Goal: Find specific page/section: Find specific page/section

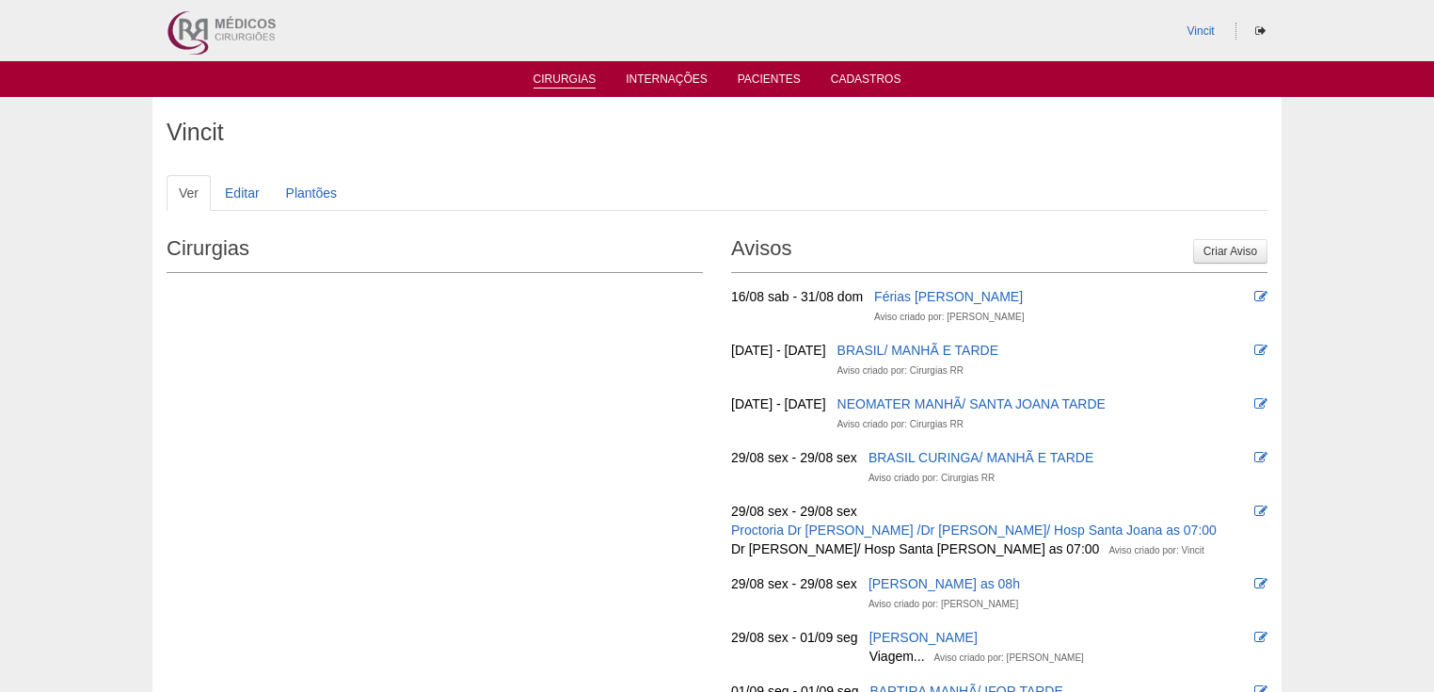
click at [564, 81] on link "Cirurgias" at bounding box center [564, 80] width 63 height 16
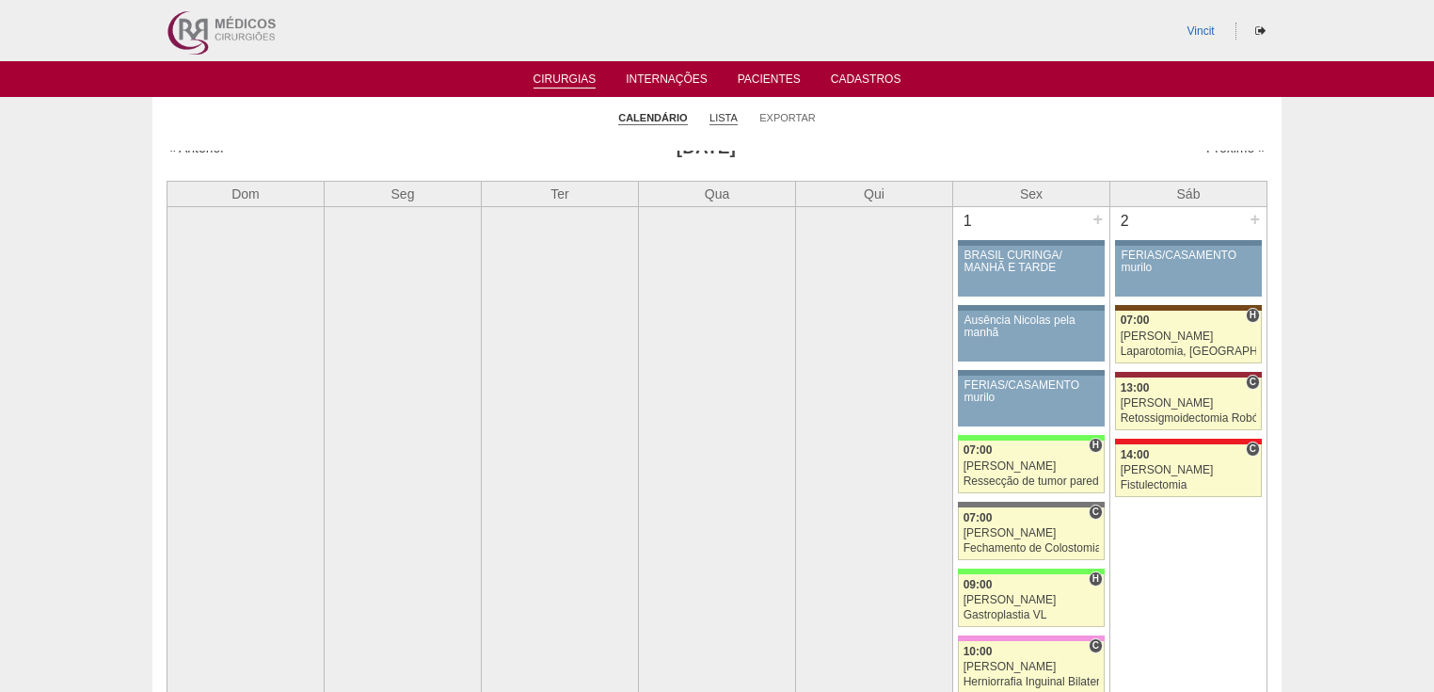
click at [726, 118] on link "Lista" at bounding box center [723, 118] width 28 height 14
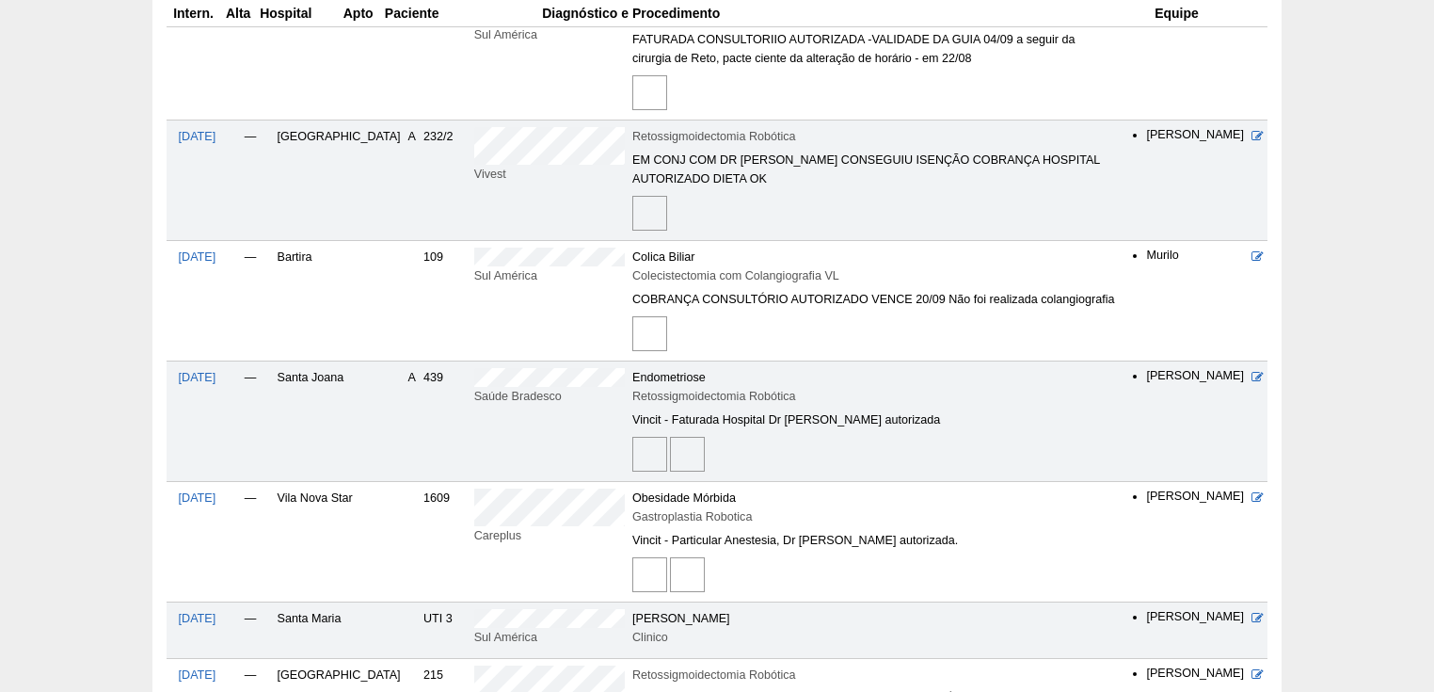
scroll to position [2032, 0]
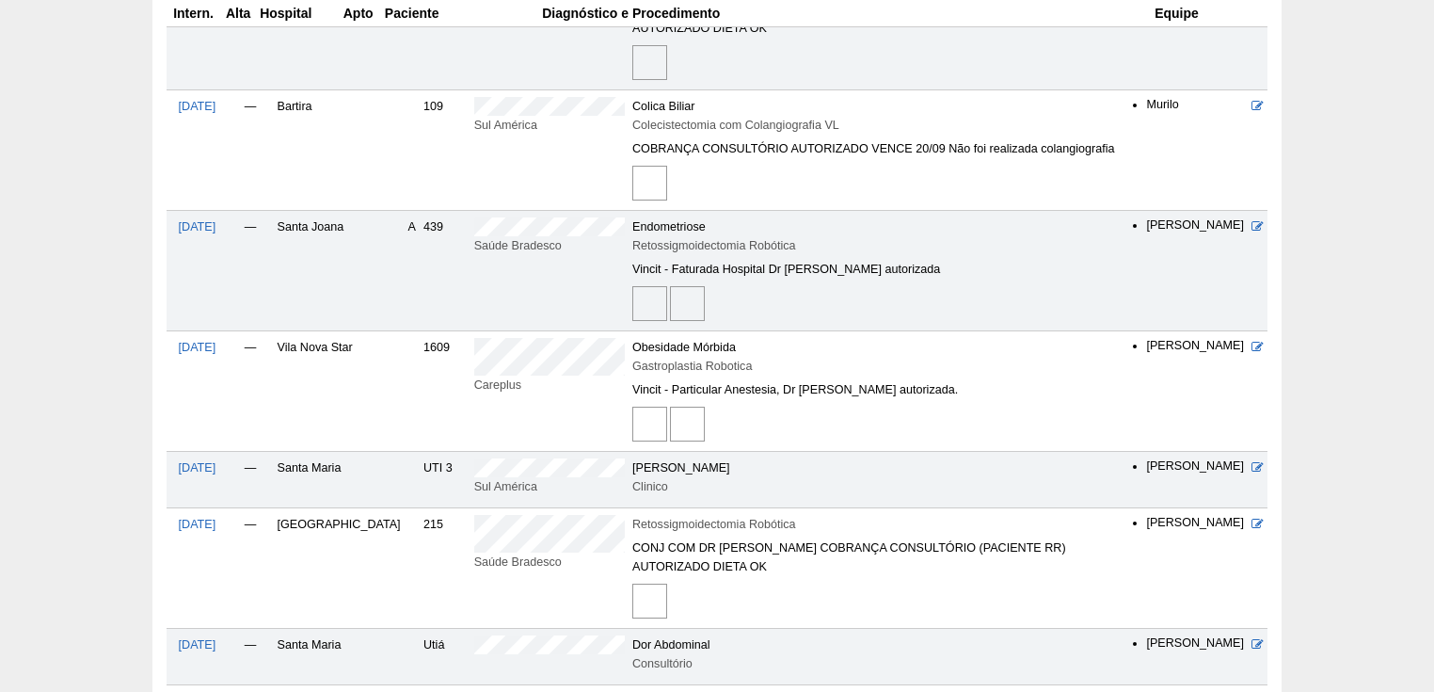
click at [632, 406] on img at bounding box center [649, 423] width 35 height 35
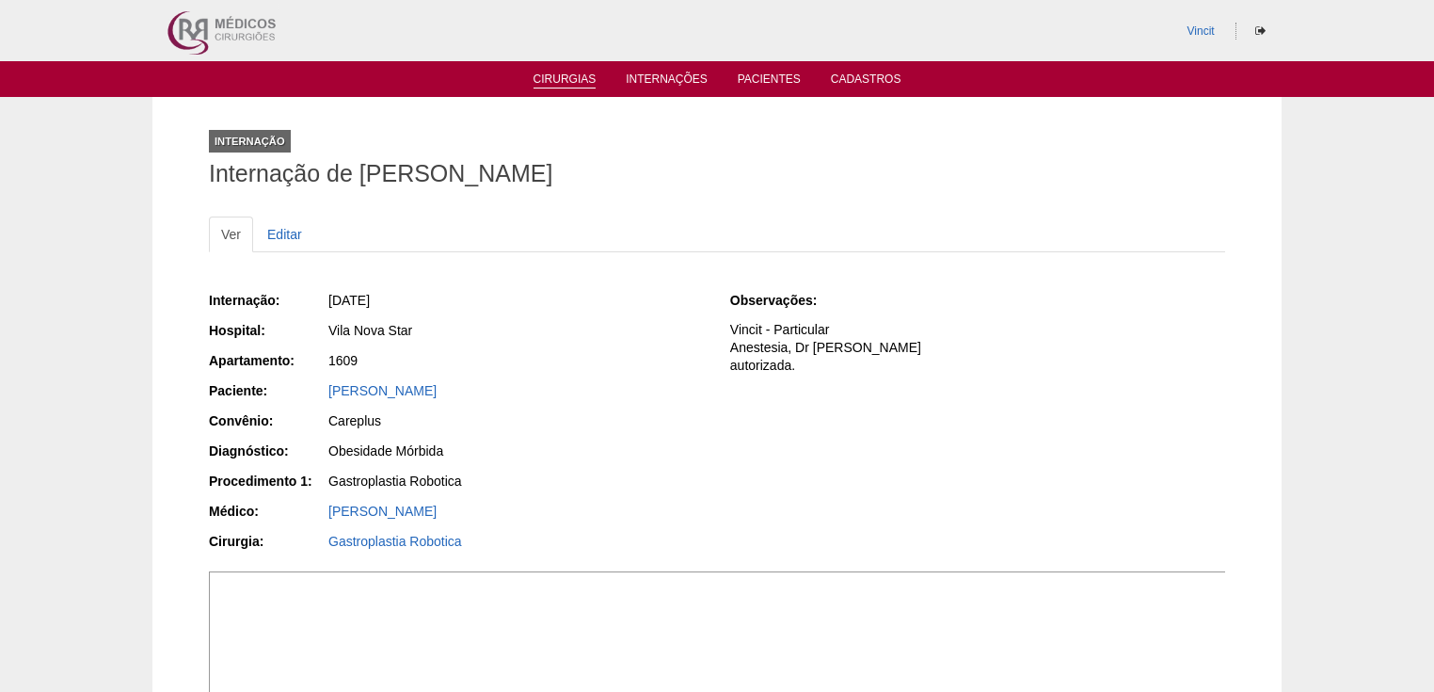
click at [570, 80] on link "Cirurgias" at bounding box center [564, 80] width 63 height 16
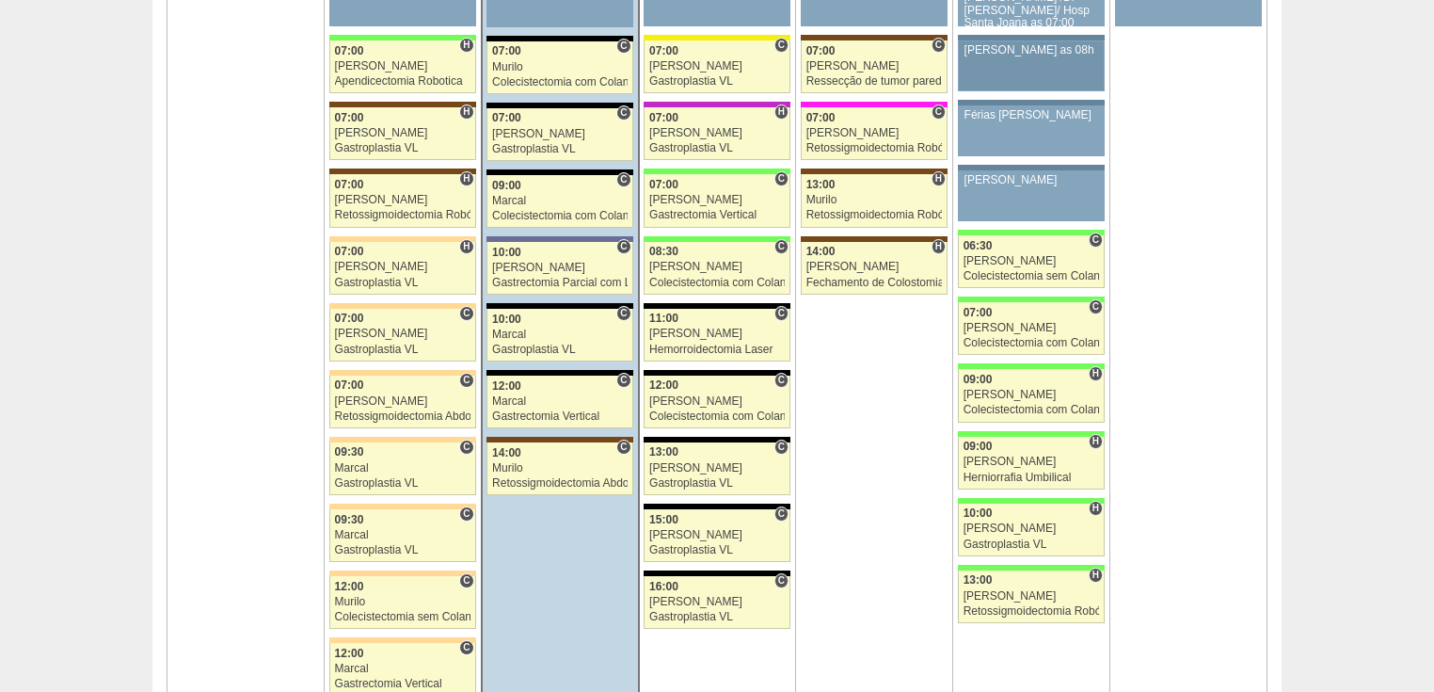
scroll to position [4290, 0]
